Goal: Transaction & Acquisition: Purchase product/service

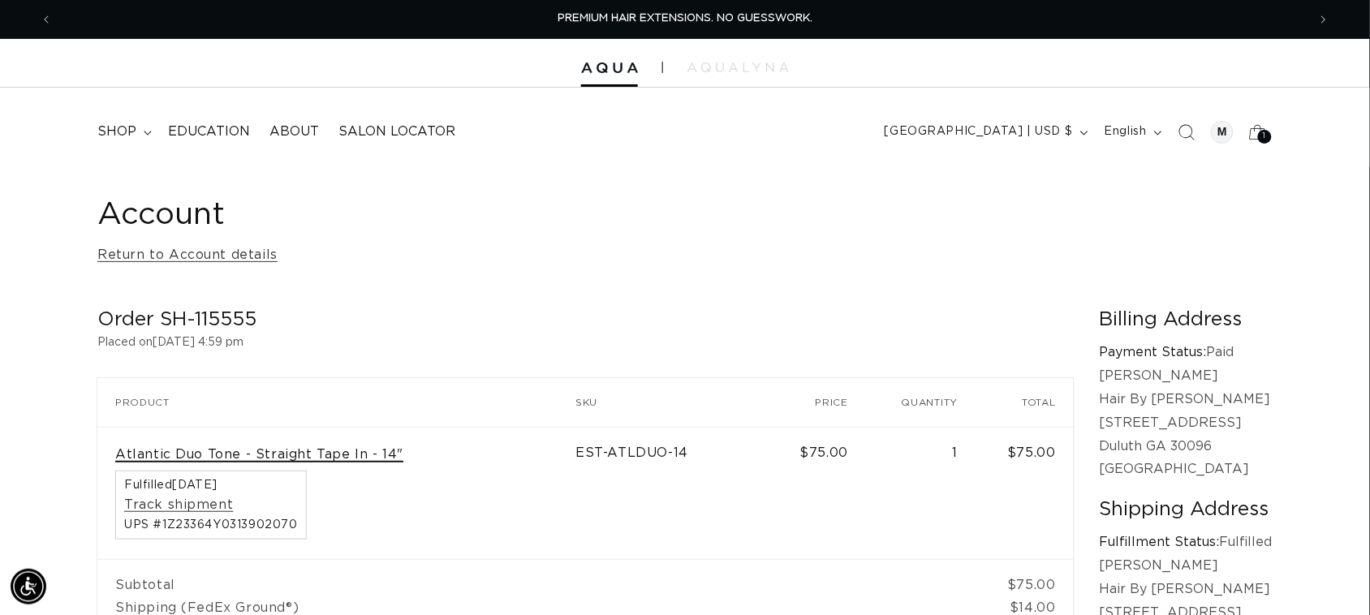
click at [213, 453] on link "Atlantic Duo Tone - Straight Tape In - 14"" at bounding box center [259, 454] width 288 height 17
click at [1268, 139] on div "1 1" at bounding box center [1265, 137] width 14 height 14
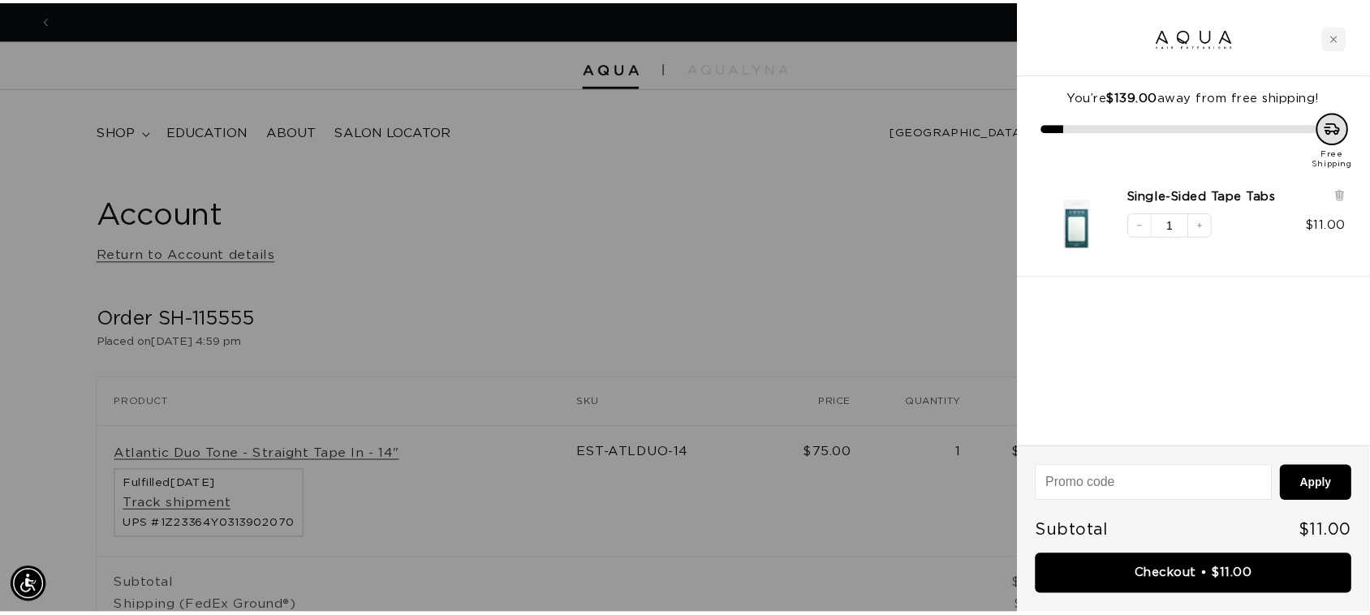
scroll to position [0, 2540]
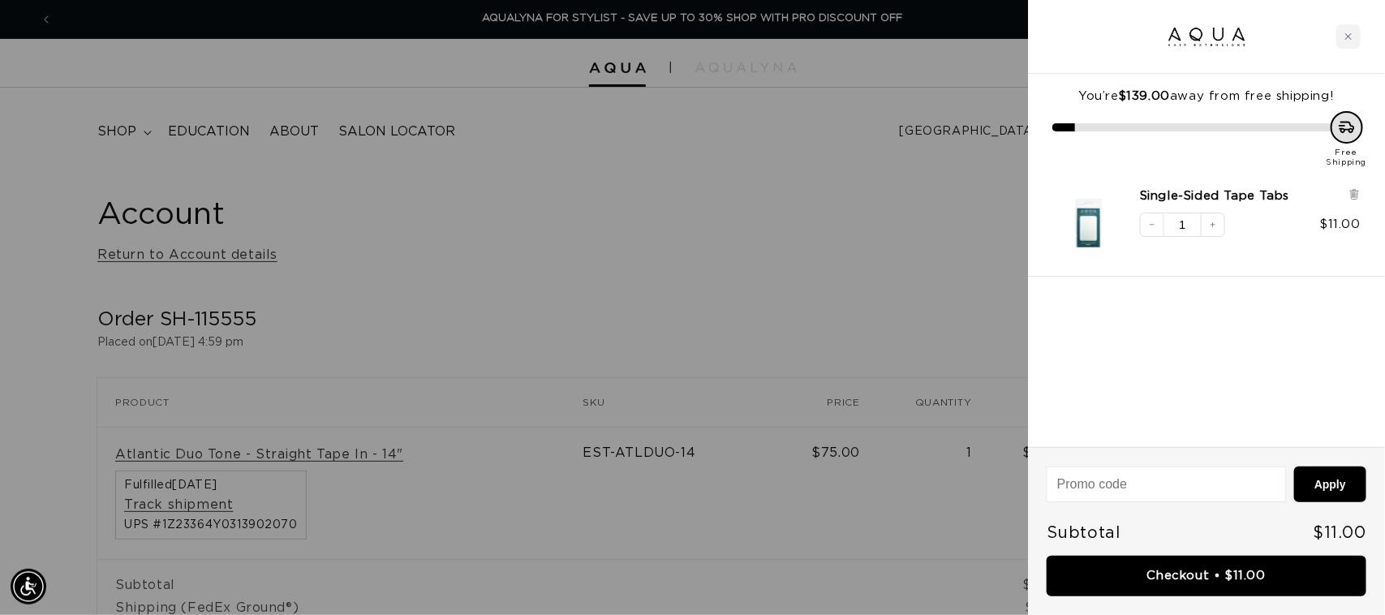
click at [215, 457] on div at bounding box center [692, 307] width 1385 height 615
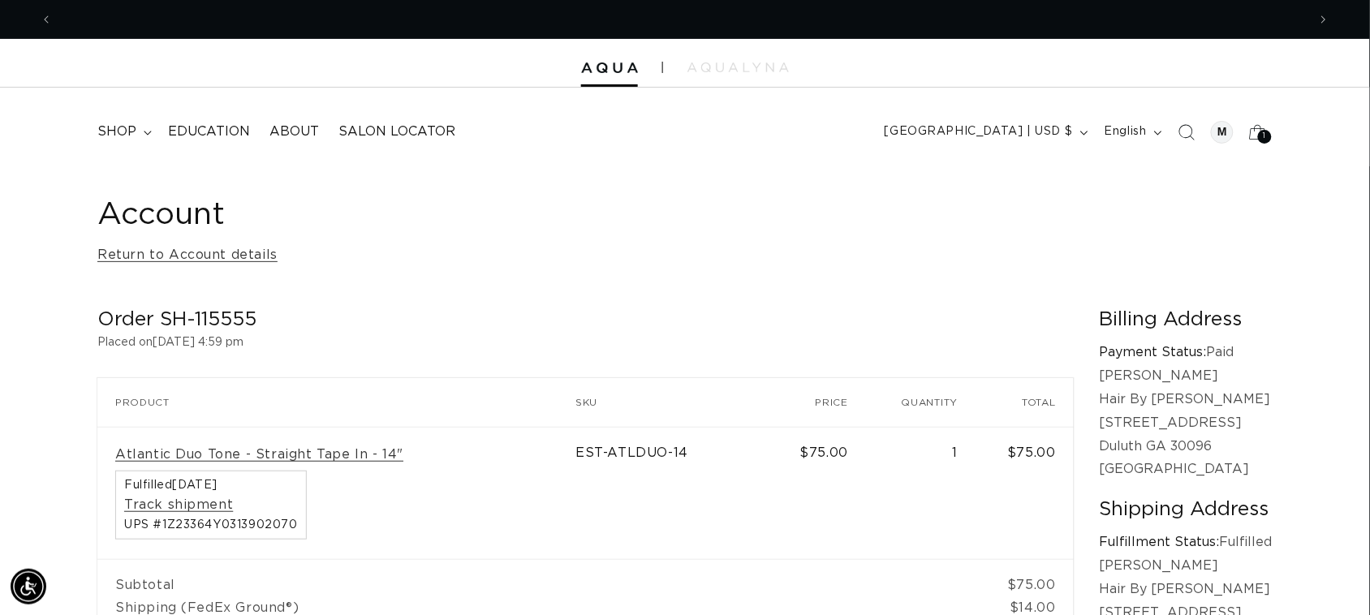
scroll to position [0, 0]
click at [215, 457] on link "Atlantic Duo Tone - Straight Tape In - 14"" at bounding box center [259, 454] width 288 height 17
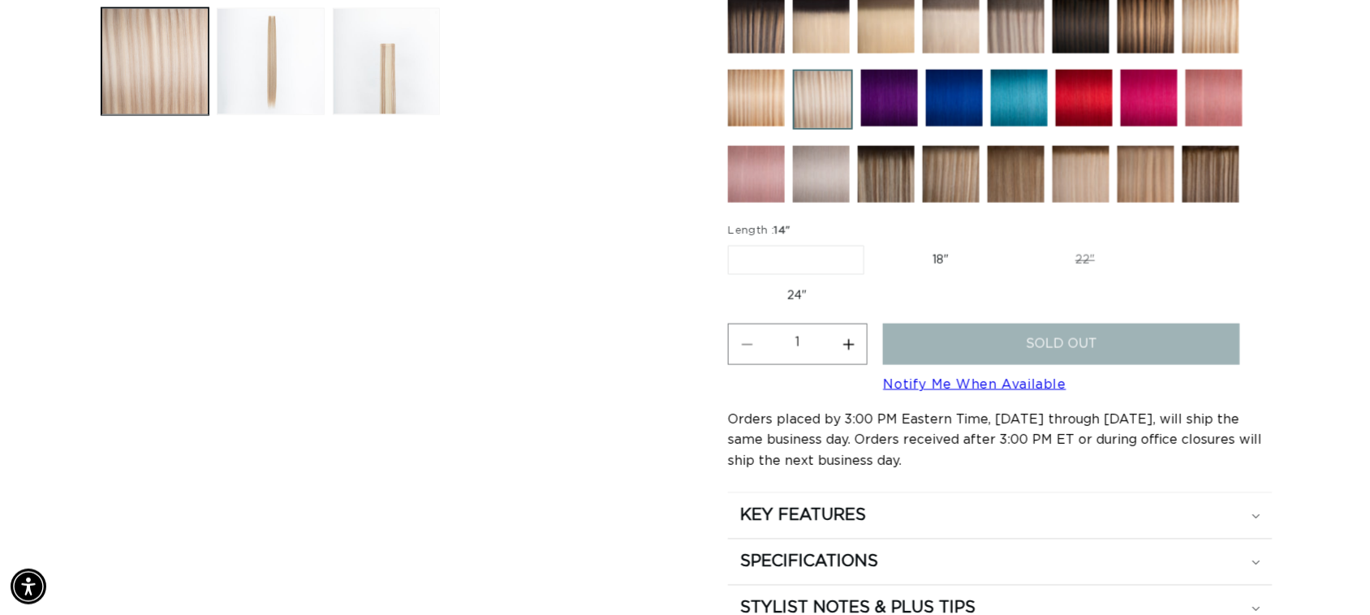
scroll to position [802, 0]
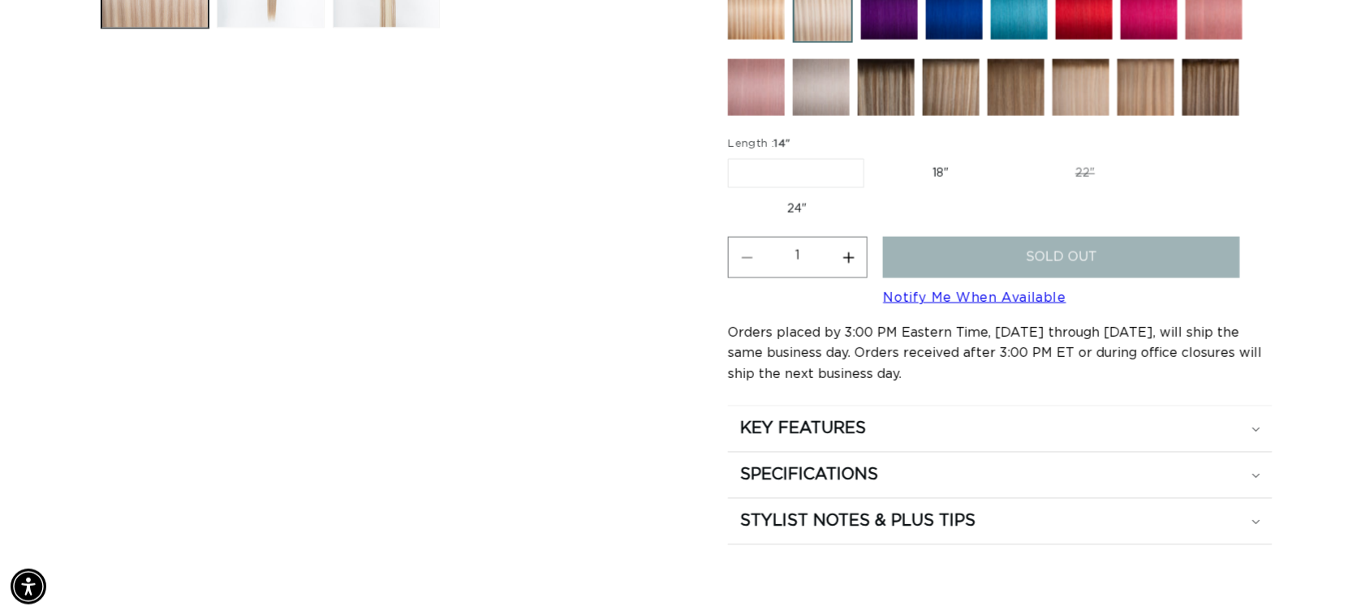
click at [950, 171] on label "18" Variant sold out or unavailable" at bounding box center [940, 174] width 135 height 28
click at [873, 157] on input "18" Variant sold out or unavailable" at bounding box center [872, 156] width 1 height 1
radio input "true"
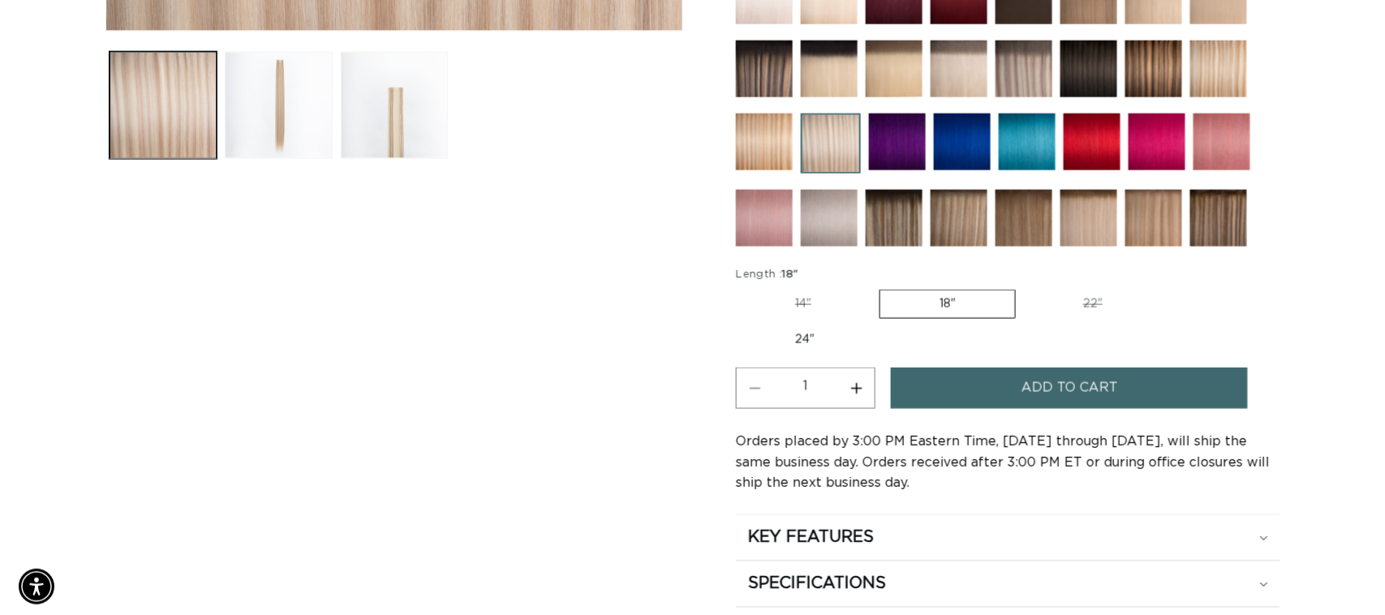
scroll to position [0, 2509]
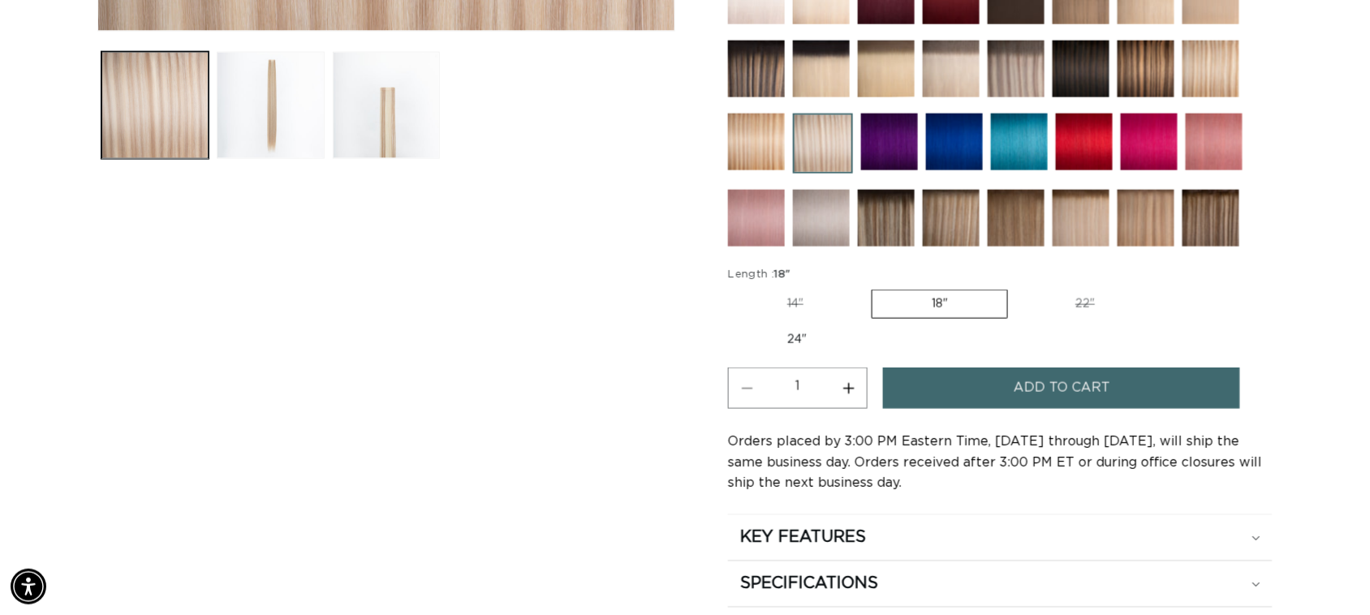
click at [1057, 388] on span "Add to cart" at bounding box center [1062, 388] width 97 height 41
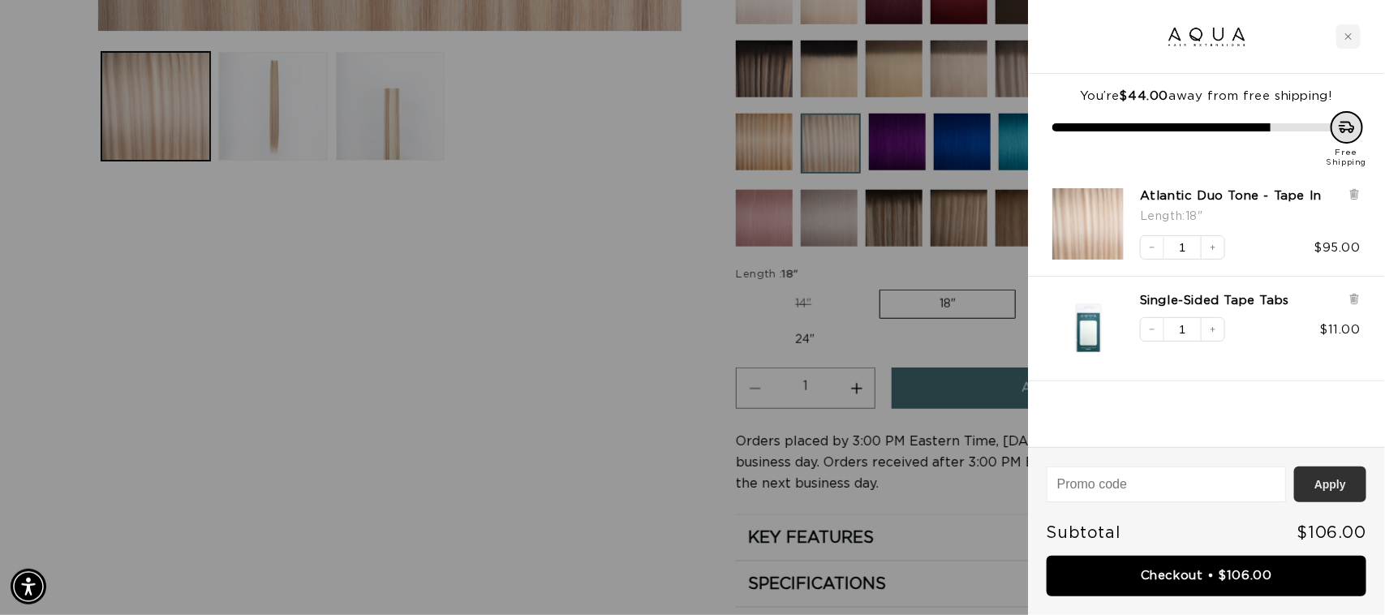
scroll to position [0, 2540]
click at [1328, 484] on button "Apply" at bounding box center [1330, 485] width 72 height 36
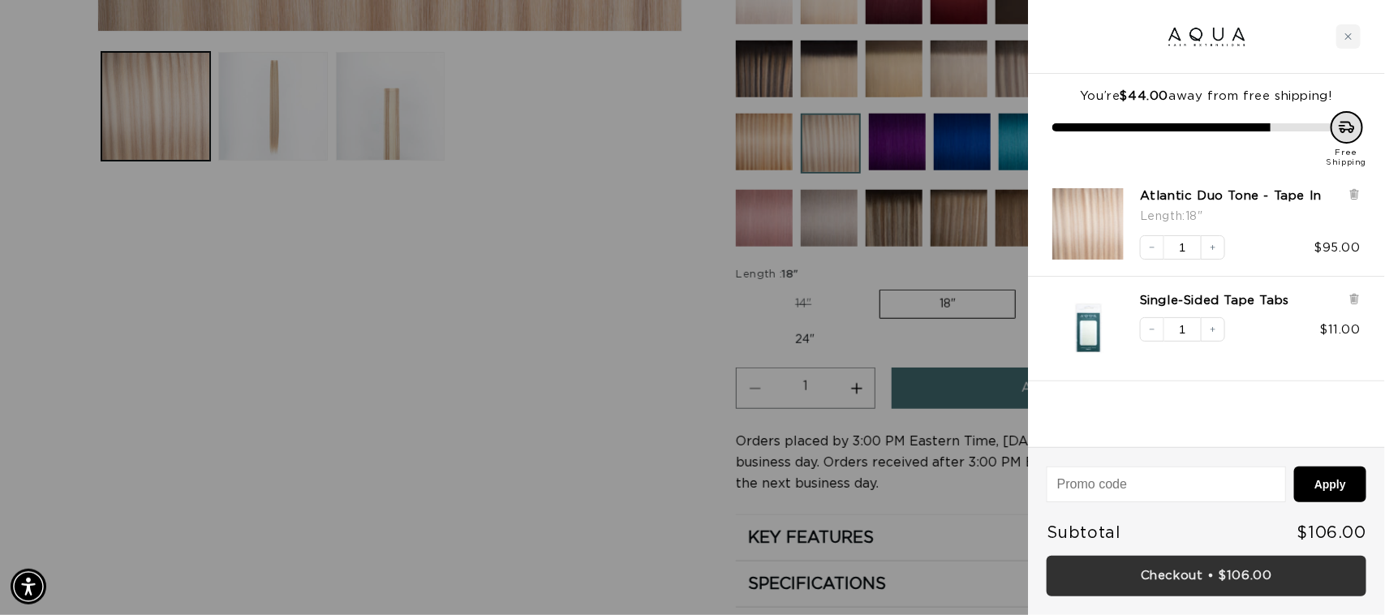
click at [1186, 574] on link "Checkout • $106.00" at bounding box center [1207, 576] width 320 height 41
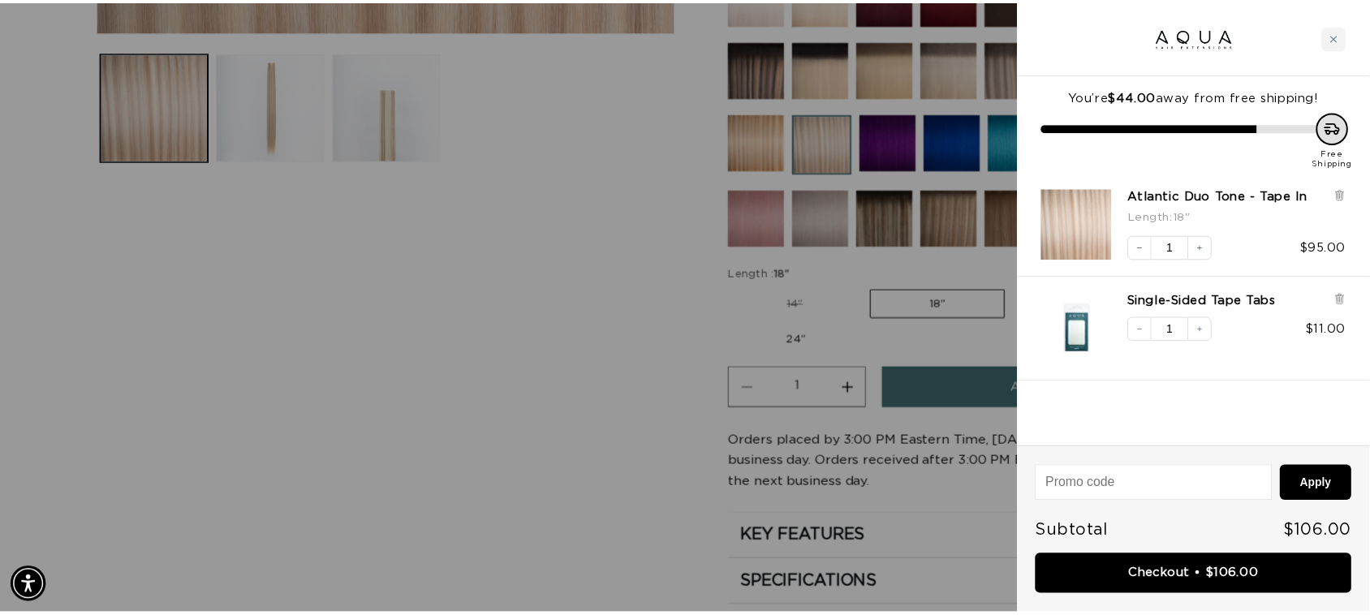
scroll to position [0, 0]
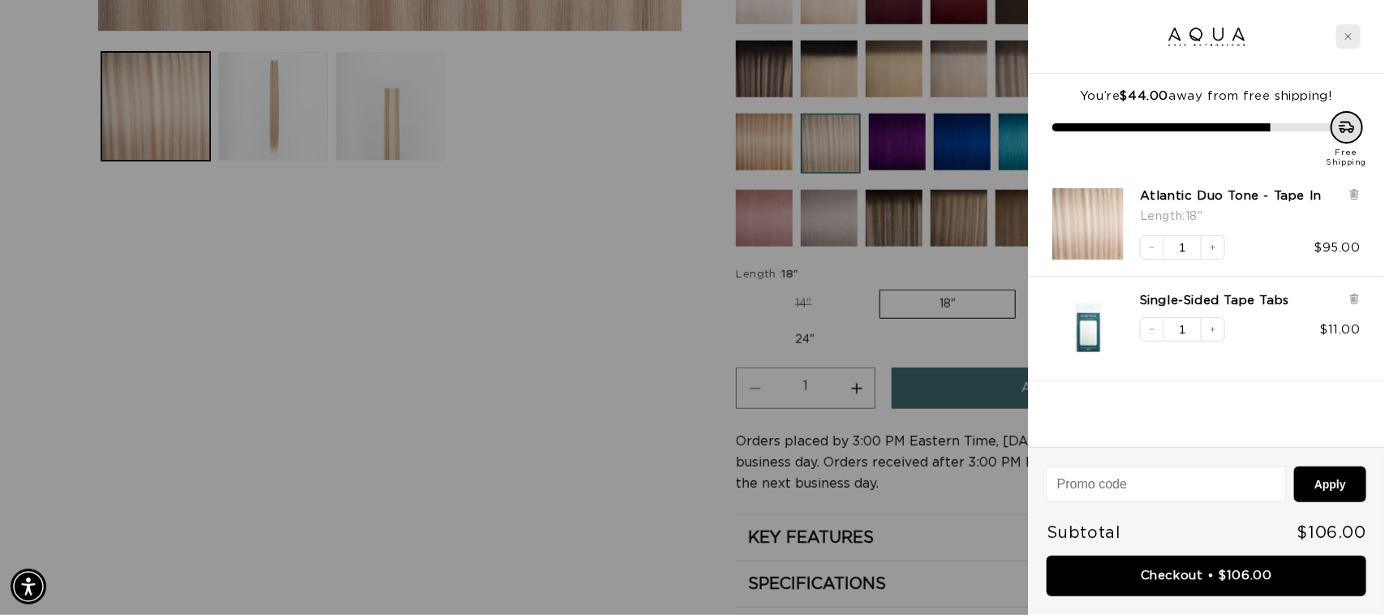
click at [1351, 31] on div "Close cart" at bounding box center [1349, 36] width 24 height 24
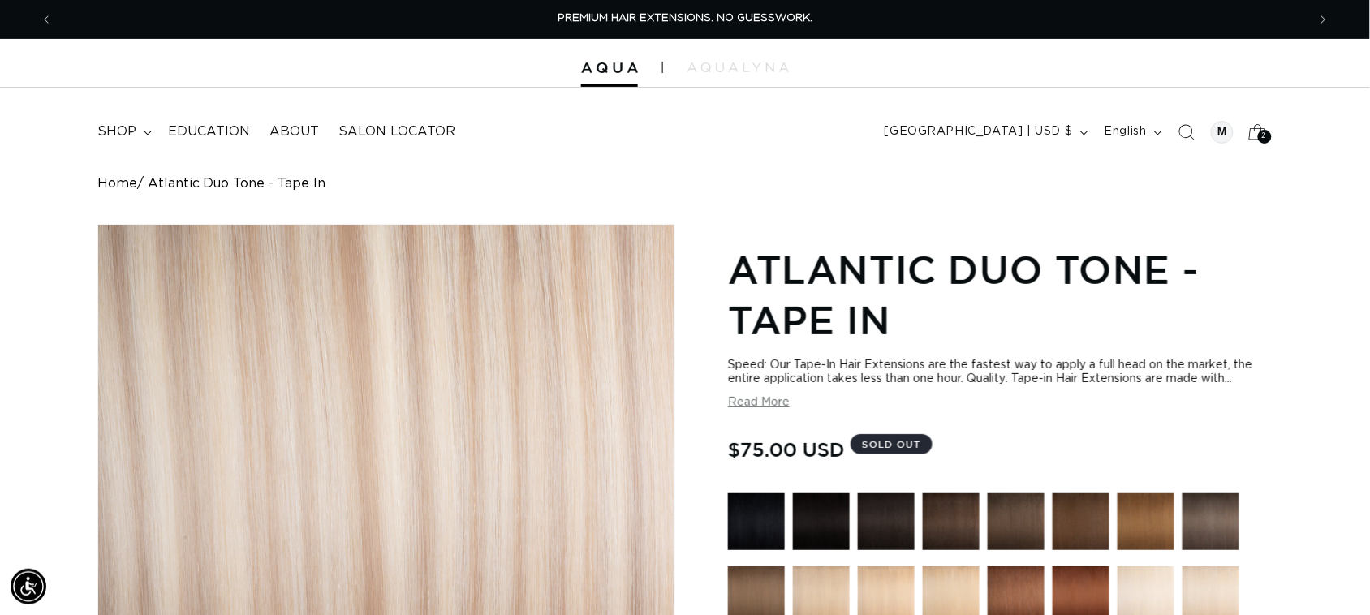
click at [1264, 139] on span "2" at bounding box center [1265, 137] width 6 height 14
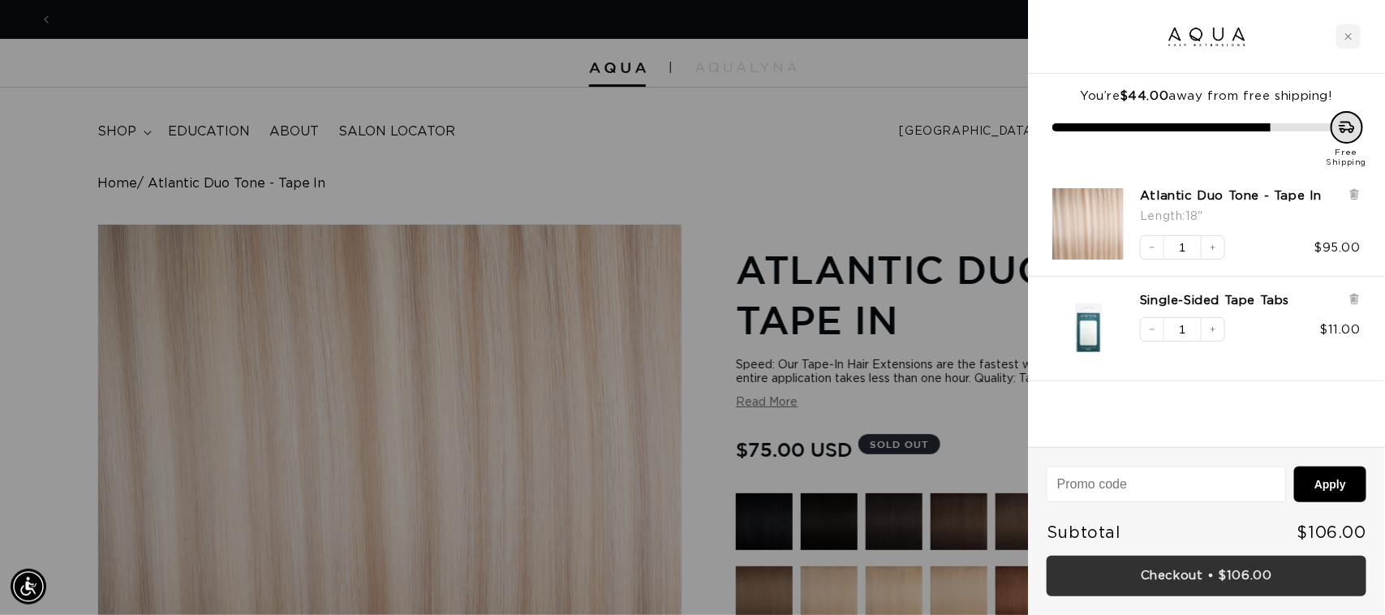
scroll to position [0, 1270]
click at [1223, 573] on link "Checkout • $106.00" at bounding box center [1207, 576] width 320 height 41
